Goal: Information Seeking & Learning: Check status

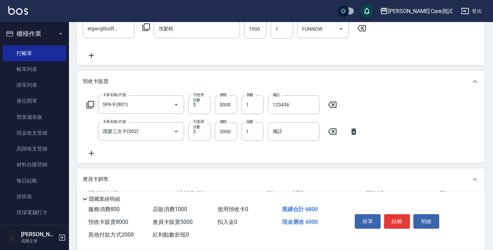
scroll to position [238, 0]
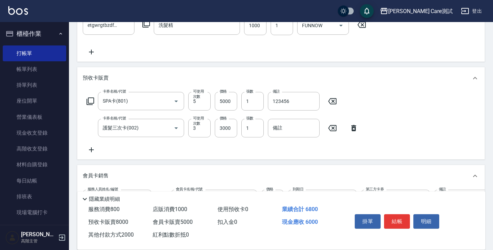
click at [170, 147] on div "卡券名稱/代號 SPA卡(801) 卡券名稱/代號 可使用次數 5 可使用次數 價格 5000 價格 張數 1 張數 備註 123456 備註 卡券名稱/代號…" at bounding box center [281, 123] width 397 height 62
click at [488, 116] on div "Key In 打帳單 組合商品 帳單速查 結帳前確認明細 連續打單結帳 掛單 結帳 明細 帳單日期 2025/08/18 17:36 鎖定日期 顧客姓名/手機…" at bounding box center [281, 108] width 424 height 648
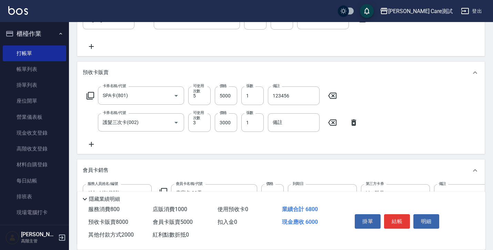
scroll to position [240, 0]
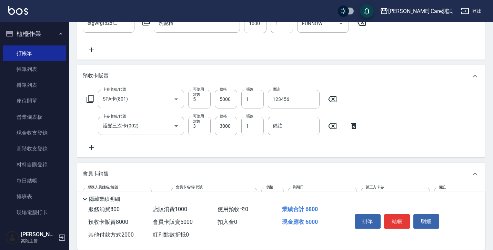
click at [434, 159] on div "項目消費 服務名稱/代號 剪髮(01) 服務名稱/代號 價格 500 價格 第三方卡券 歐卡/Momo 第三方卡券 扣完後業績: 350 服務名稱/代號 洗(…" at bounding box center [281, 119] width 408 height 492
click at [352, 61] on div "項目消費 服務名稱/代號 剪髮(01) 服務名稱/代號 價格 500 價格 第三方卡券 歐卡/Momo 第三方卡券 扣完後業績: 350 服務名稱/代號 洗(…" at bounding box center [281, 119] width 408 height 492
click at [428, 160] on div "項目消費 服務名稱/代號 剪髮(01) 服務名稱/代號 價格 500 價格 第三方卡券 歐卡/Momo 第三方卡券 扣完後業績: 350 服務名稱/代號 洗(…" at bounding box center [281, 119] width 408 height 492
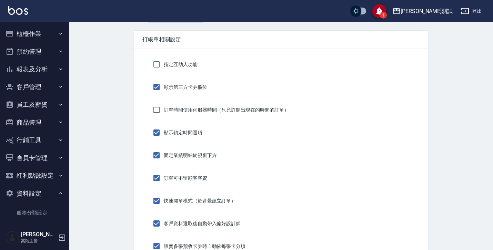
click at [54, 70] on button "報表及分析" at bounding box center [34, 69] width 63 height 18
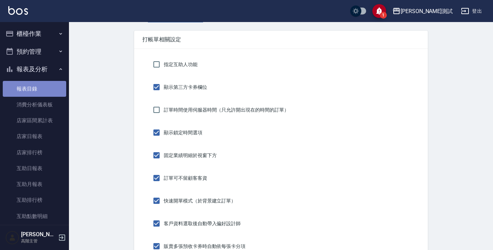
click at [47, 88] on link "報表目錄" at bounding box center [34, 89] width 63 height 16
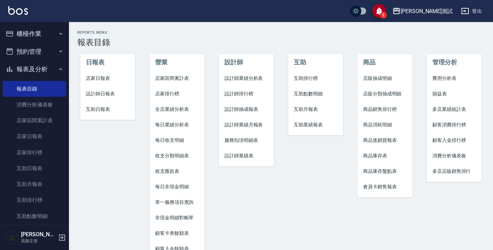
click at [248, 146] on li "服務扣項明細表" at bounding box center [246, 141] width 55 height 16
